Goal: Transaction & Acquisition: Obtain resource

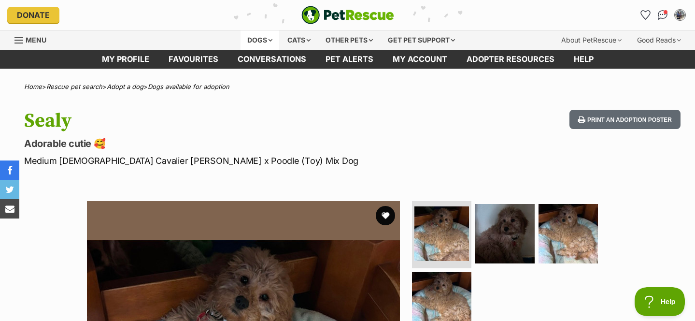
click at [259, 42] on div "Dogs" at bounding box center [260, 39] width 39 height 19
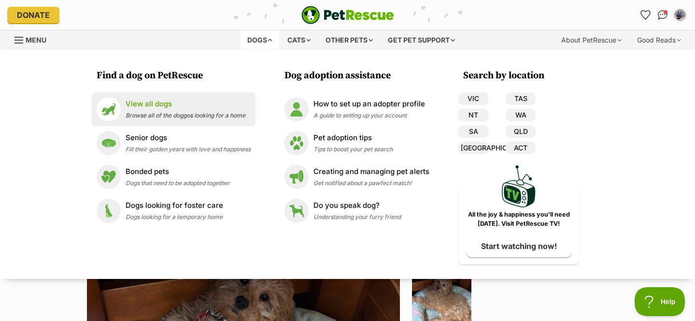
click at [173, 104] on p "View all dogs" at bounding box center [186, 104] width 120 height 11
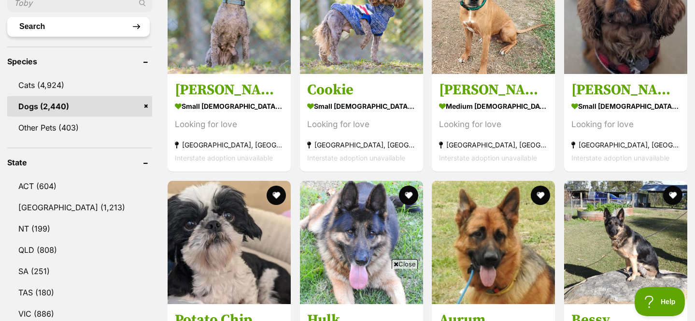
scroll to position [398, 0]
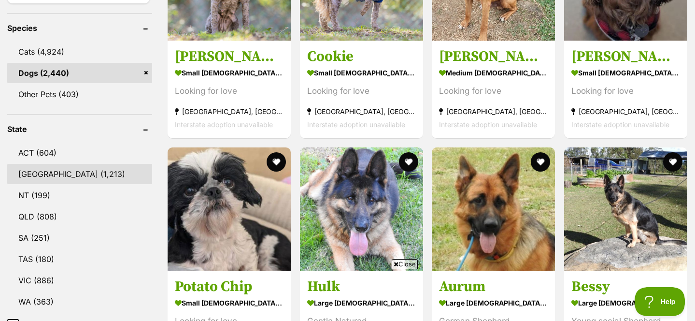
click at [52, 168] on link "[GEOGRAPHIC_DATA] (1,213)" at bounding box center [79, 174] width 145 height 20
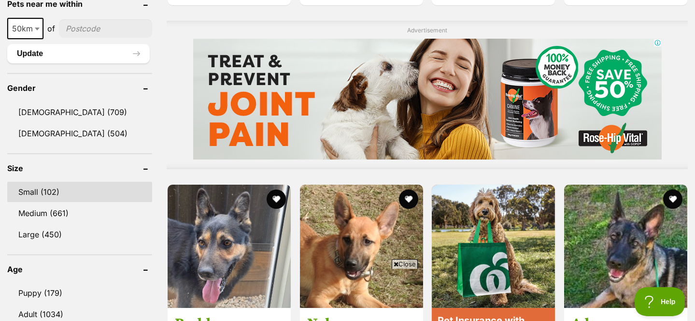
click at [46, 190] on link "Small (102)" at bounding box center [79, 192] width 145 height 20
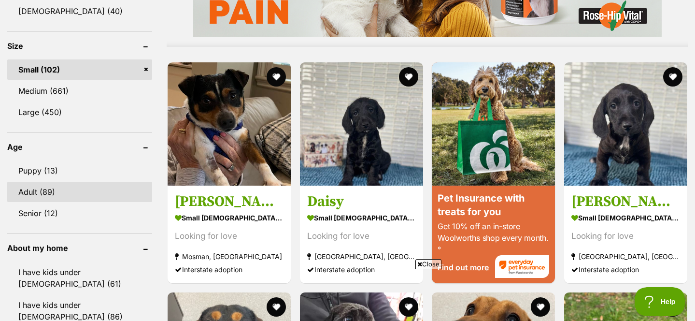
scroll to position [890, 0]
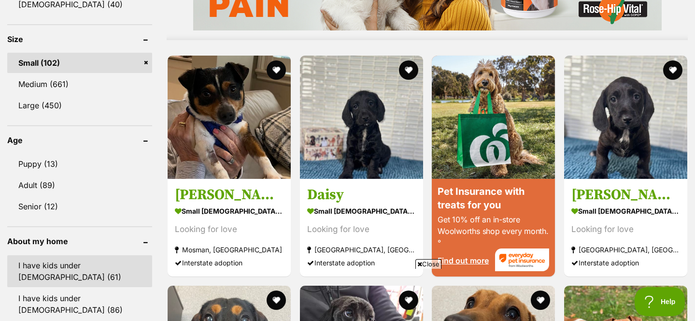
click at [90, 263] on link "I have kids under [DEMOGRAPHIC_DATA] (61)" at bounding box center [79, 271] width 145 height 32
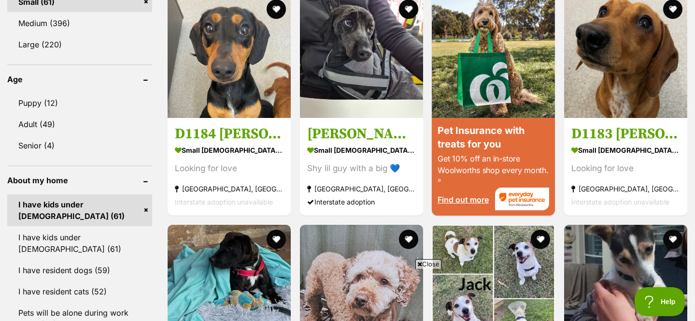
scroll to position [960, 0]
